Goal: Task Accomplishment & Management: Manage account settings

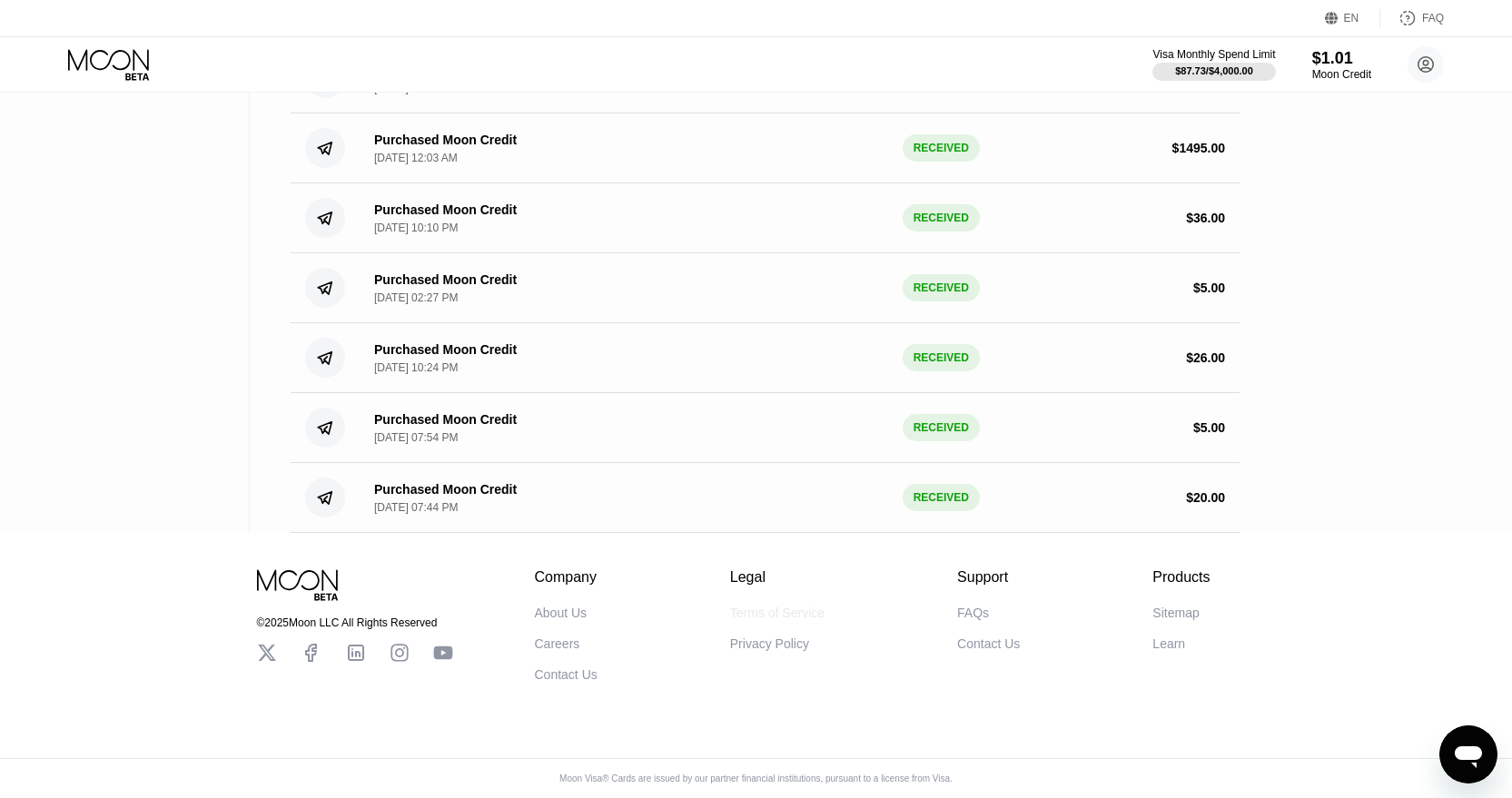
click at [756, 614] on div "Terms of Service" at bounding box center [777, 613] width 94 height 15
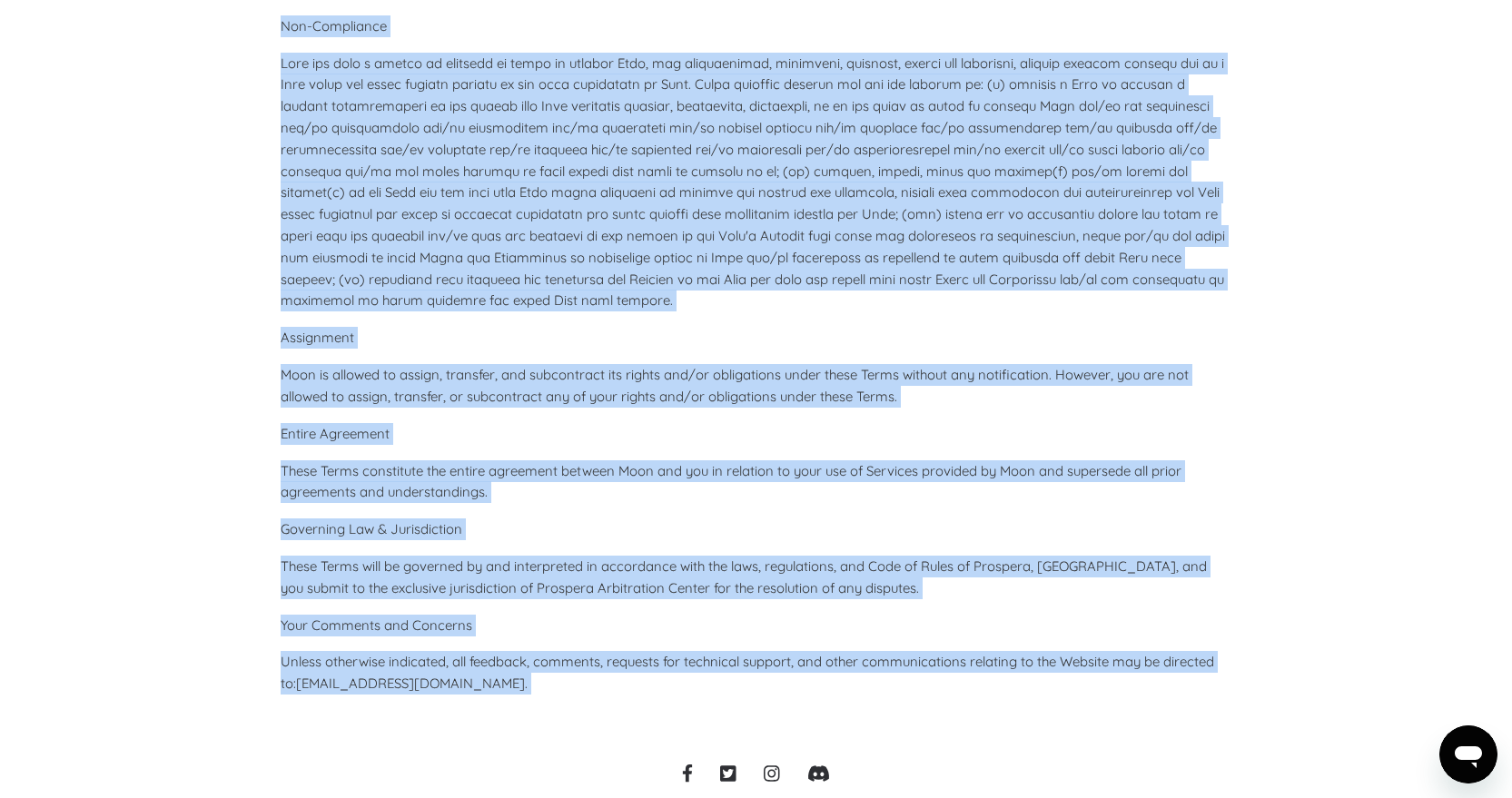
scroll to position [8100, 0]
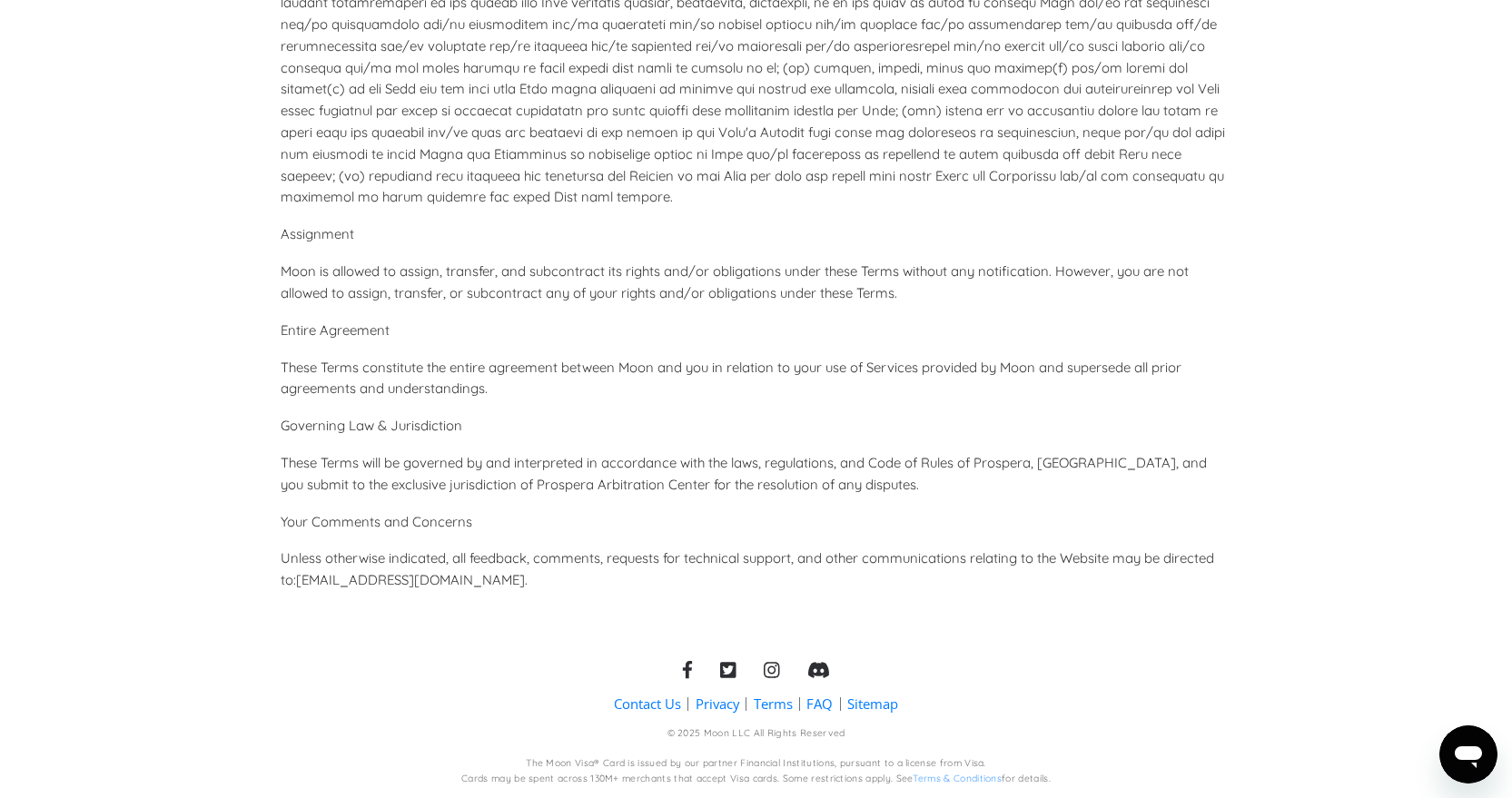
click at [725, 709] on link "Privacy" at bounding box center [717, 704] width 44 height 19
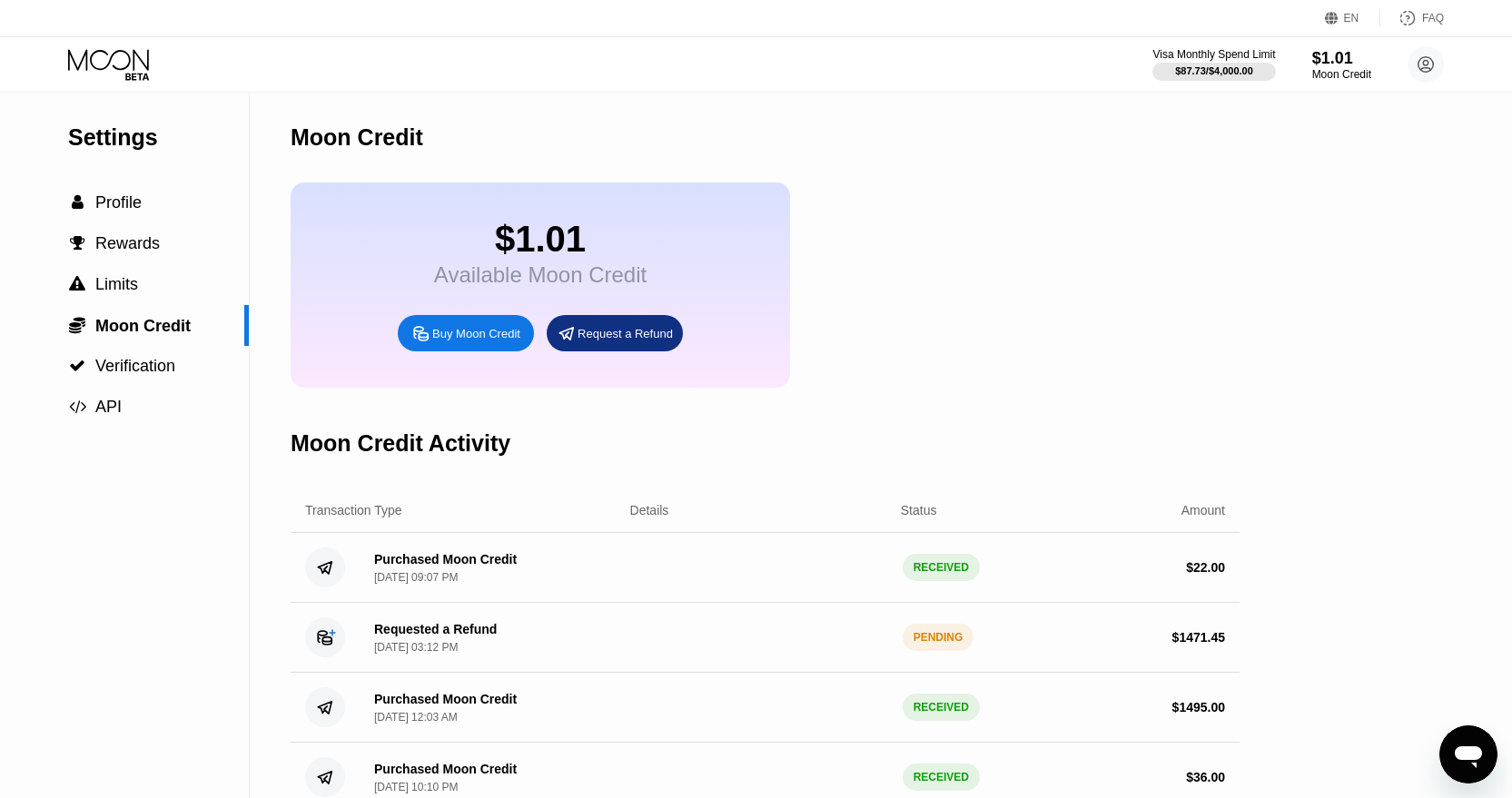
click at [145, 69] on icon at bounding box center [110, 65] width 85 height 32
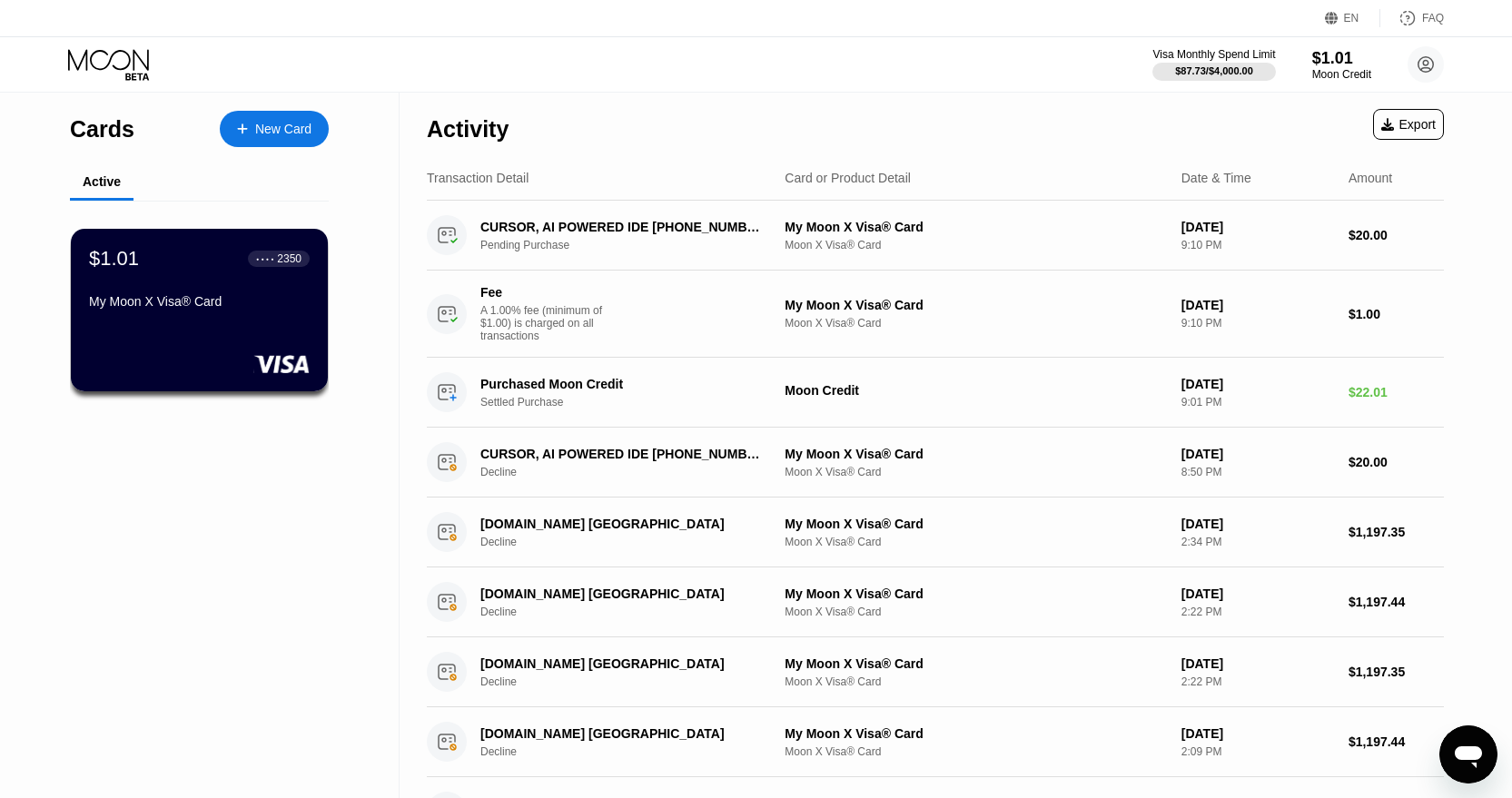
click at [138, 85] on div "Visa Monthly Spend Limit $87.73 / $4,000.00 $1.01 Moon Credit [PERSON_NAME] [DO…" at bounding box center [756, 64] width 1512 height 54
click at [138, 42] on div "Visa Monthly Spend Limit $87.73 / $4,000.00 $1.01 Moon Credit [PERSON_NAME] [DO…" at bounding box center [756, 64] width 1512 height 54
click at [134, 66] on icon at bounding box center [110, 65] width 85 height 32
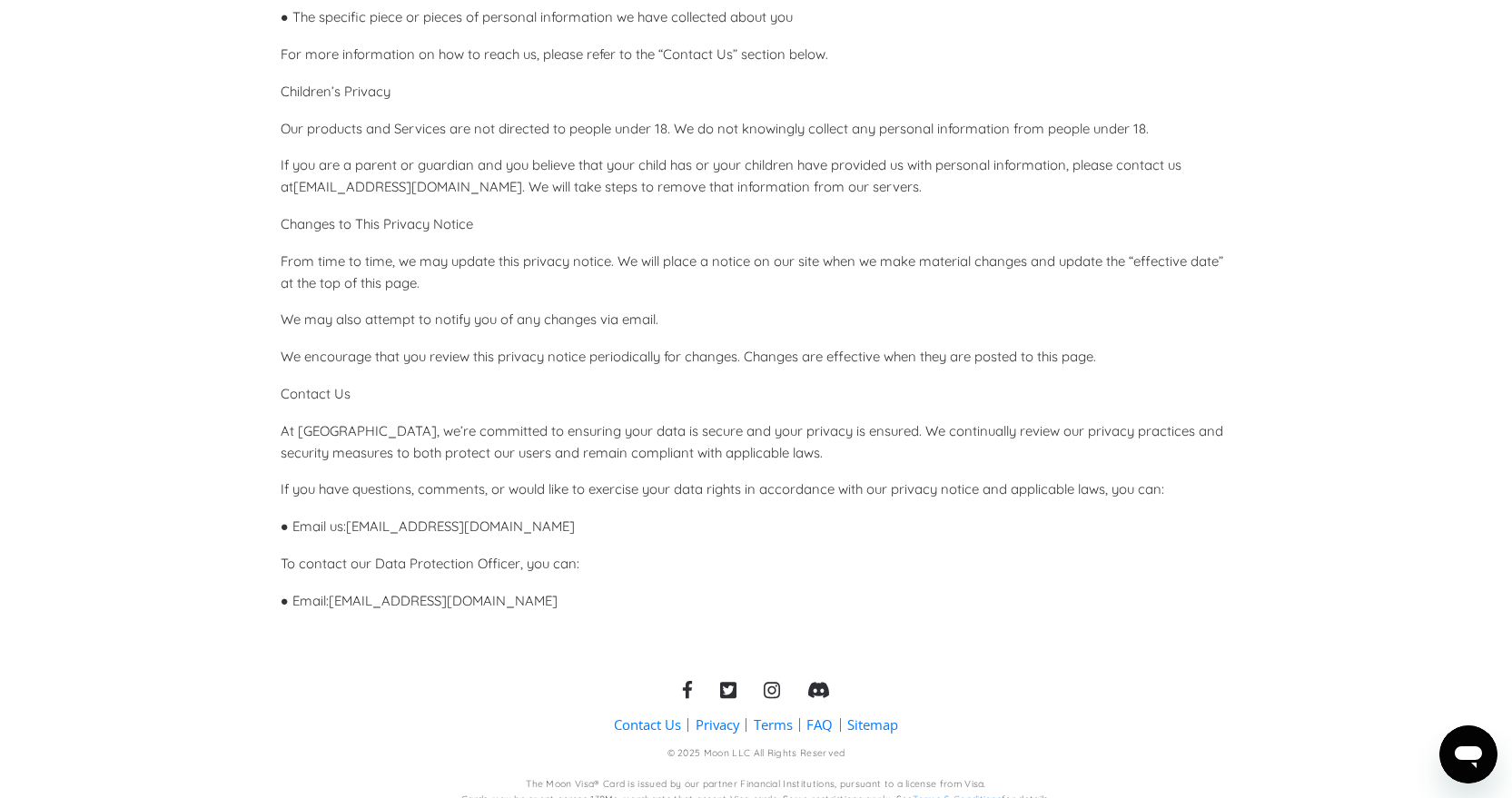
scroll to position [4862, 0]
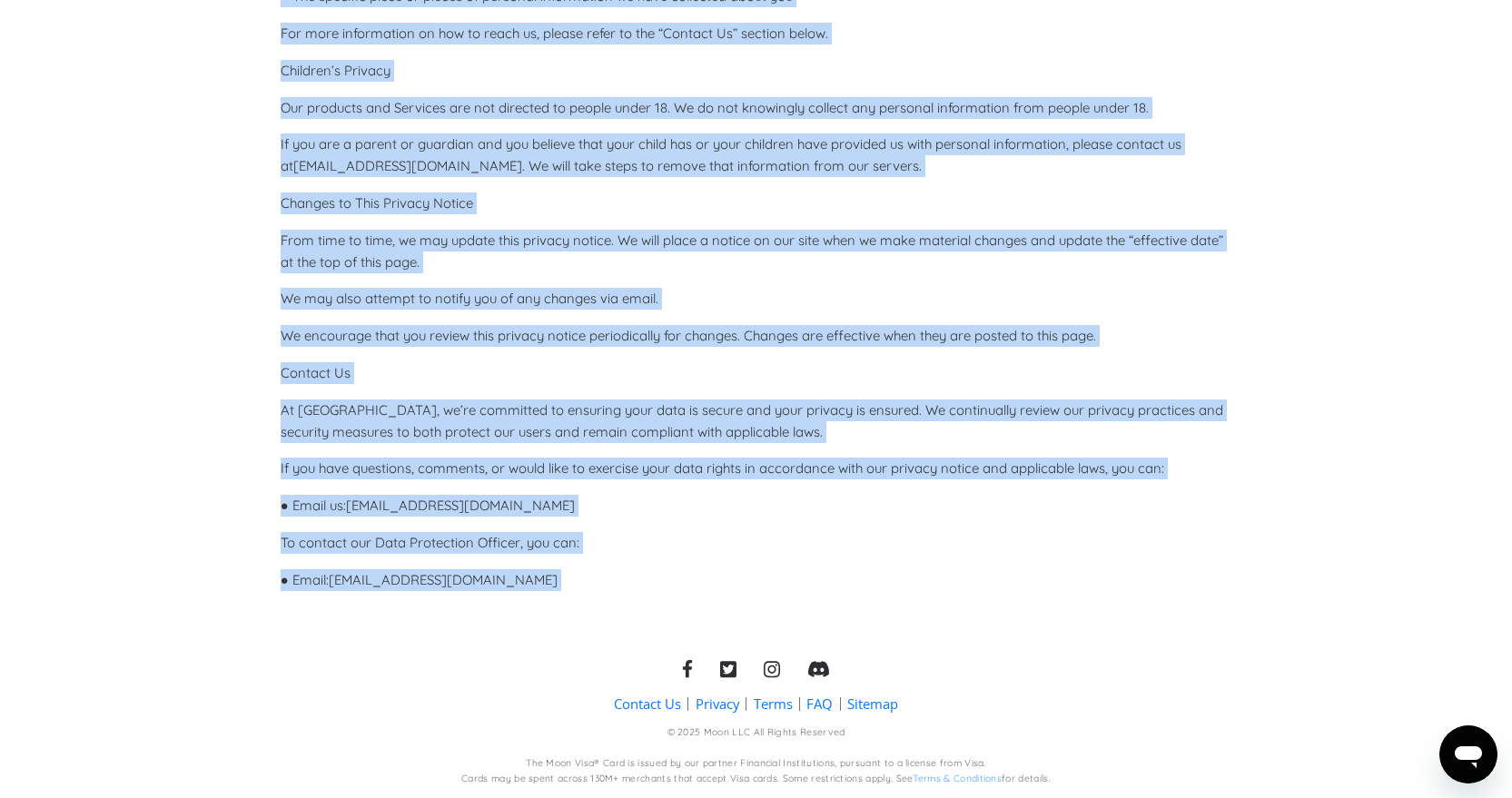
drag, startPoint x: 271, startPoint y: 132, endPoint x: 762, endPoint y: 640, distance: 706.5
copy div "Privacy Policy for Moon Important Notice : This document is a translated versio…"
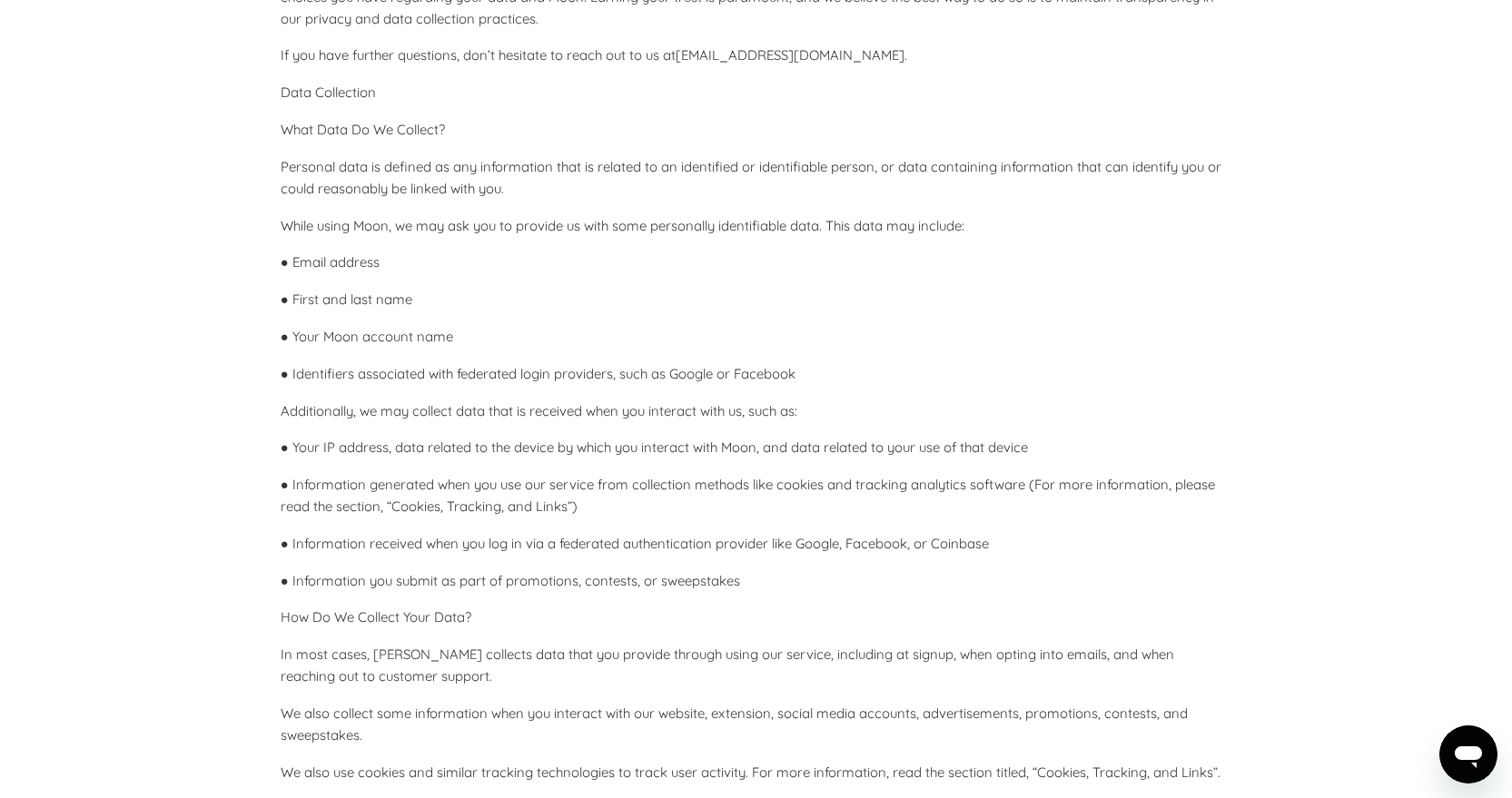
scroll to position [494, 0]
